Goal: Information Seeking & Learning: Learn about a topic

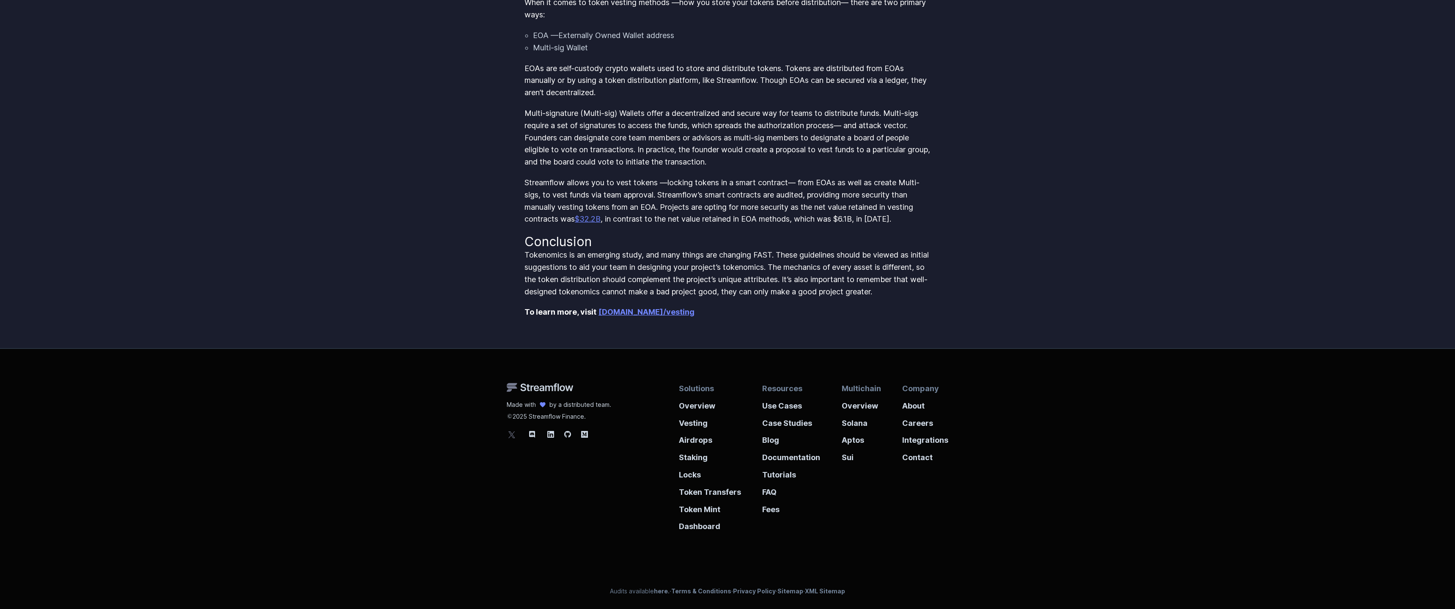
scroll to position [2174, 0]
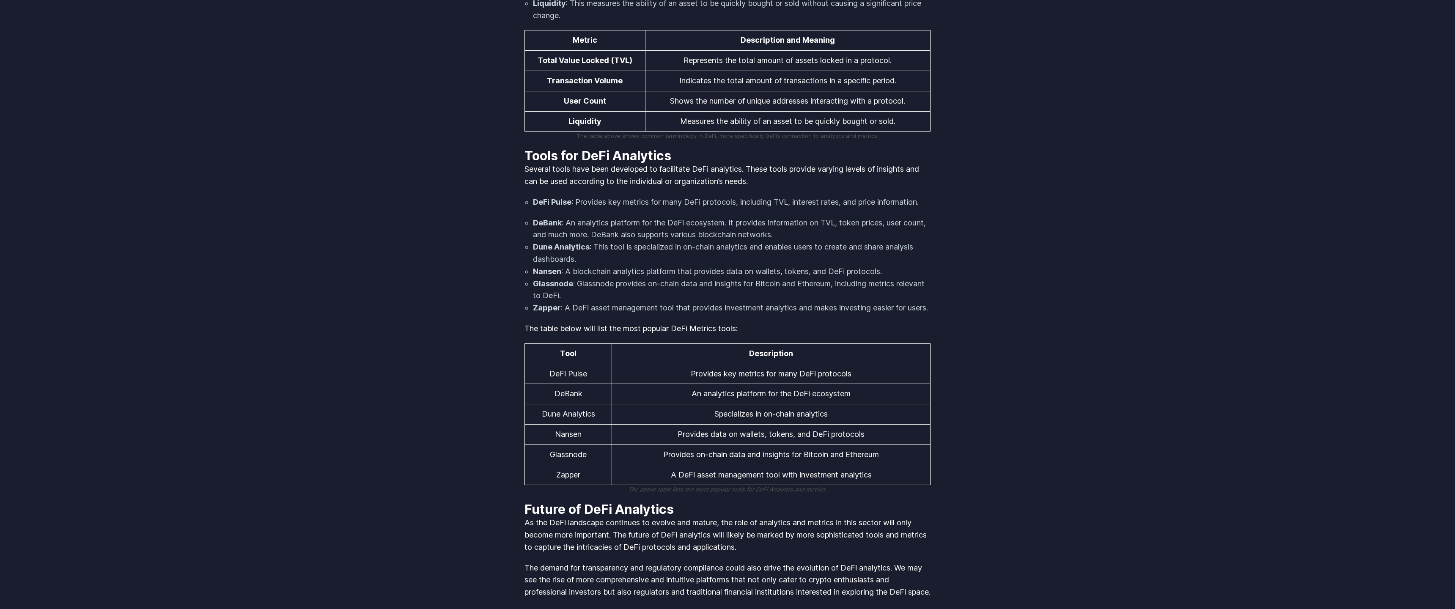
scroll to position [1594, 0]
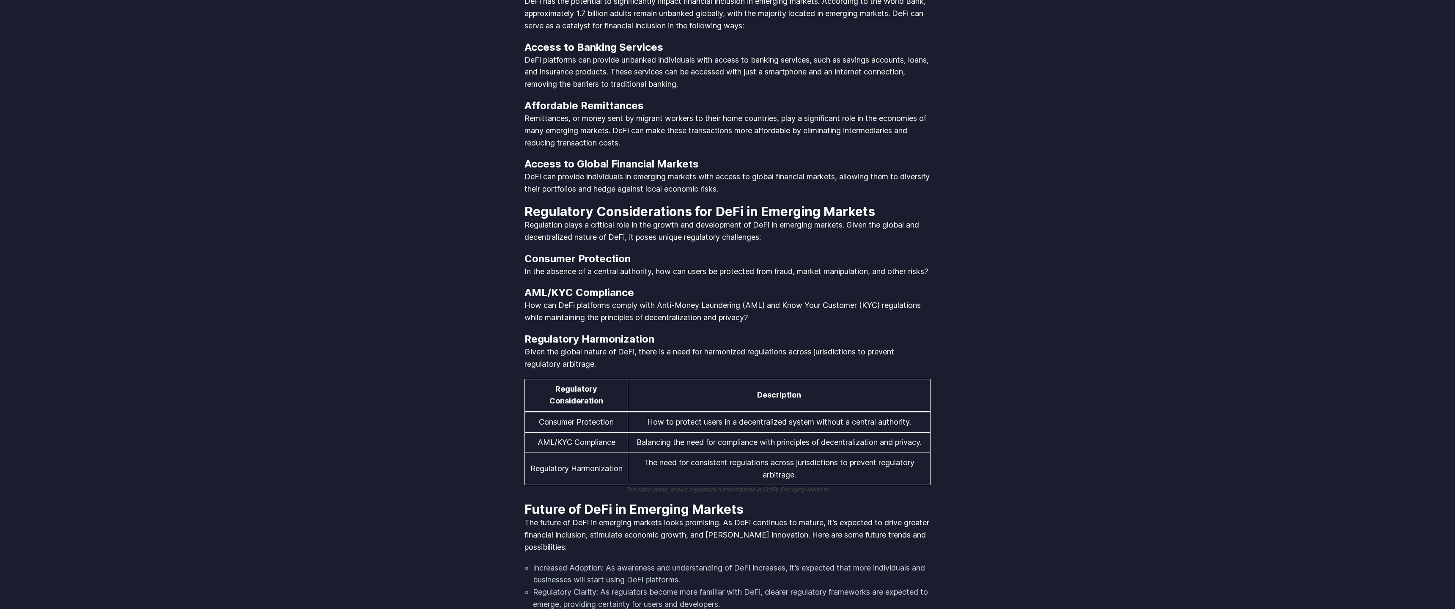
scroll to position [2366, 0]
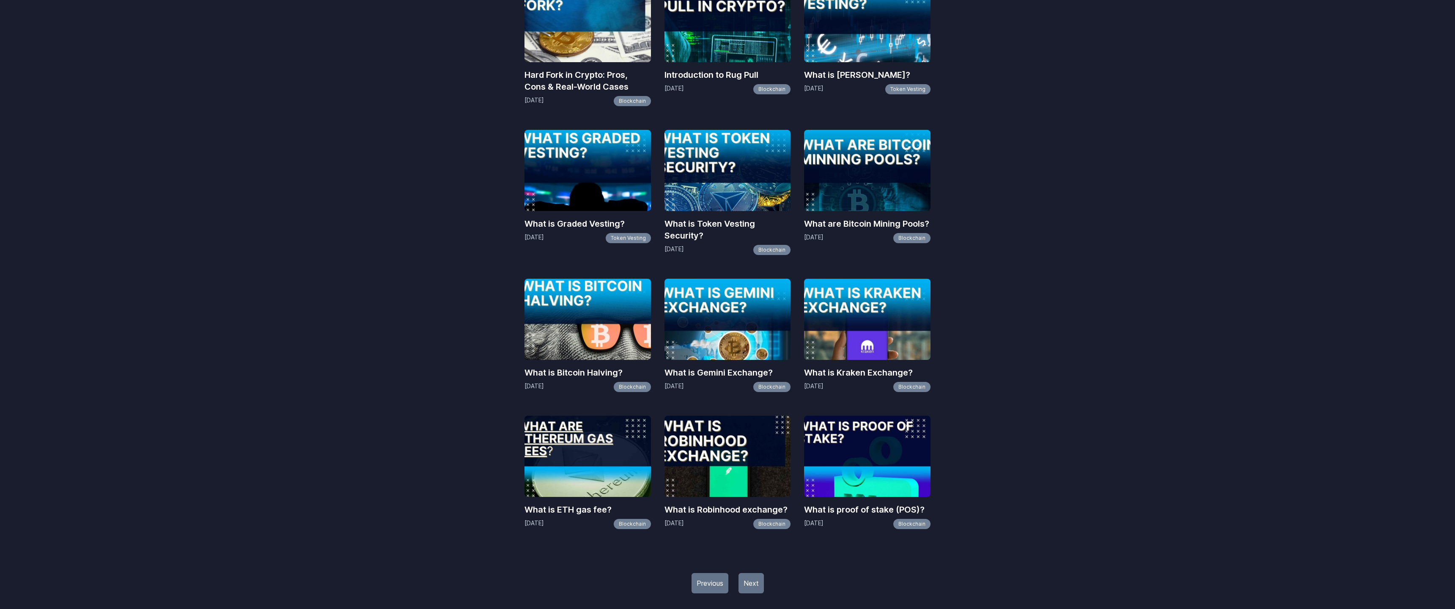
scroll to position [840, 0]
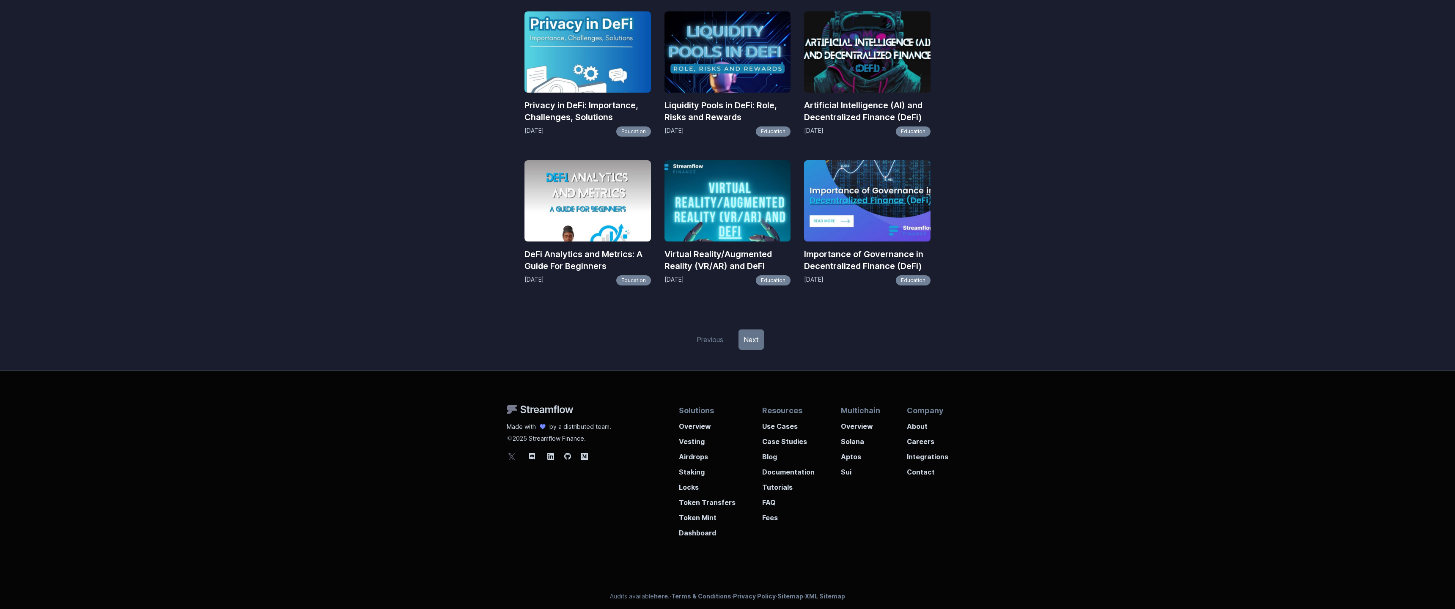
scroll to position [597, 0]
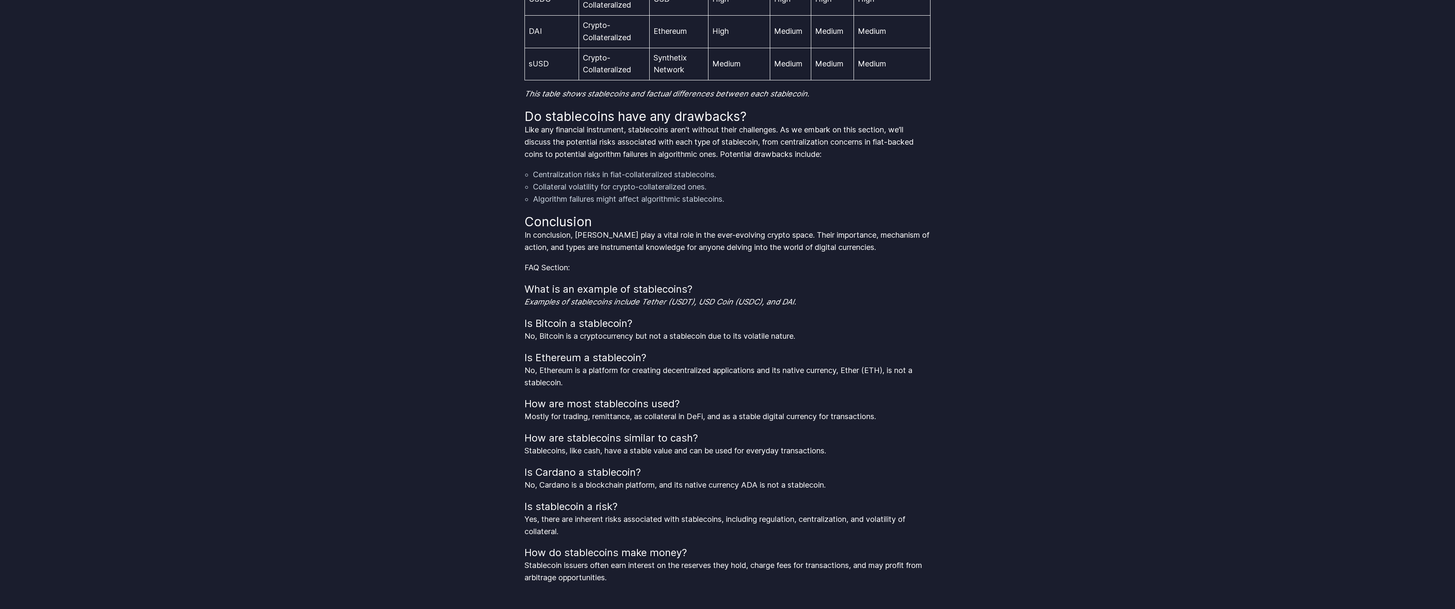
scroll to position [2049, 0]
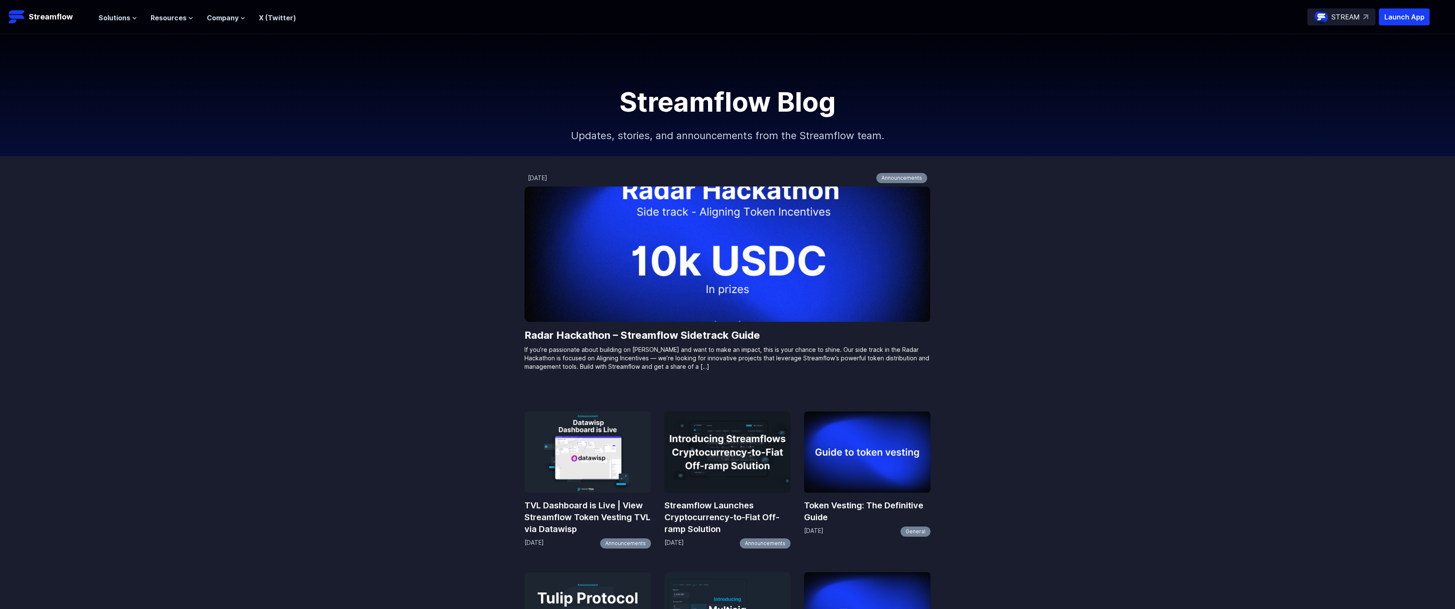
scroll to position [566, 0]
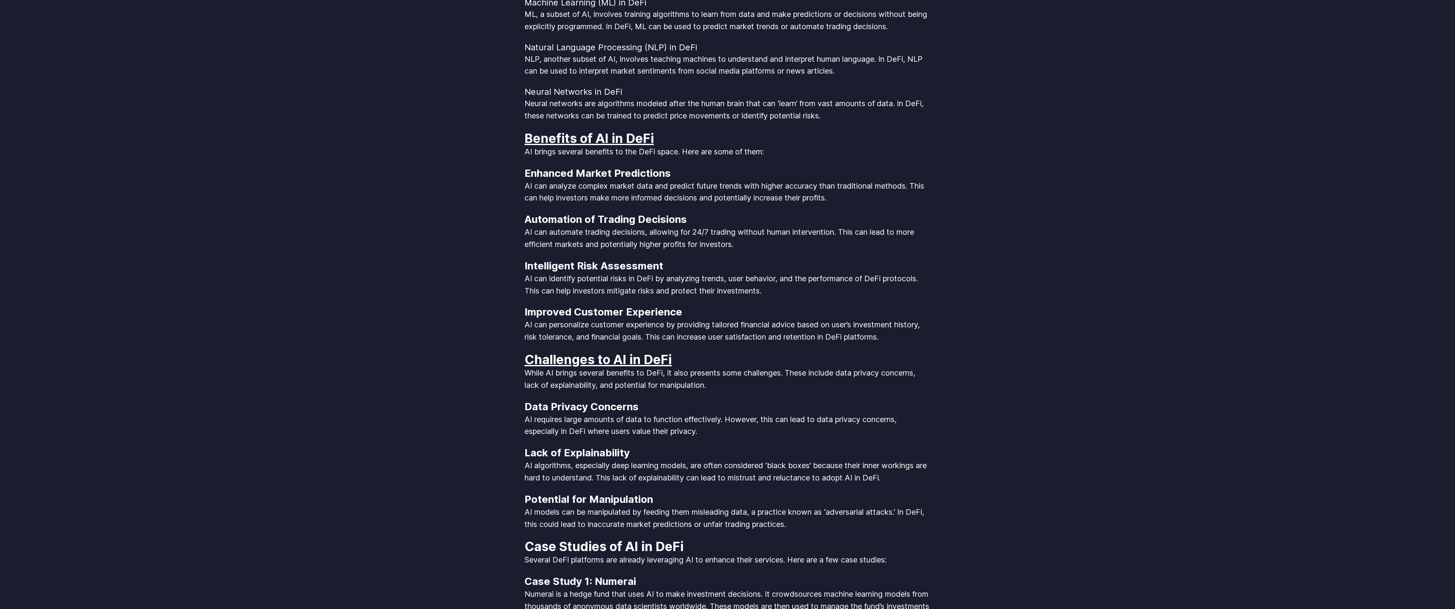
scroll to position [2366, 0]
